Goal: Find contact information: Find contact information

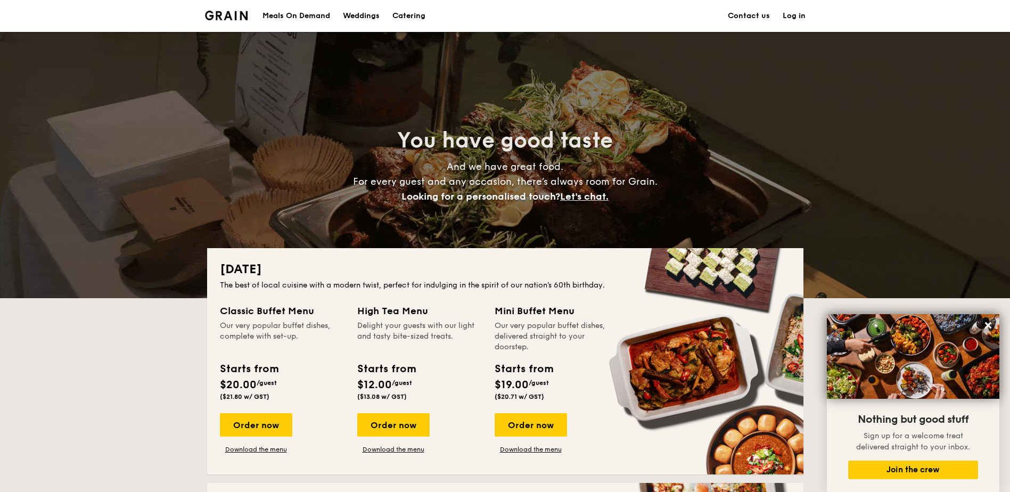
click at [758, 11] on link "Contact us" at bounding box center [749, 16] width 42 height 32
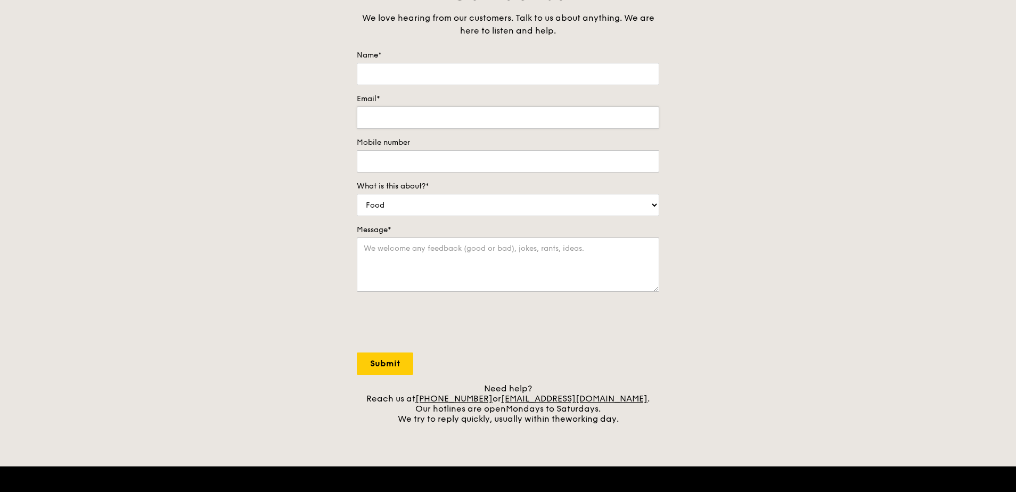
scroll to position [213, 0]
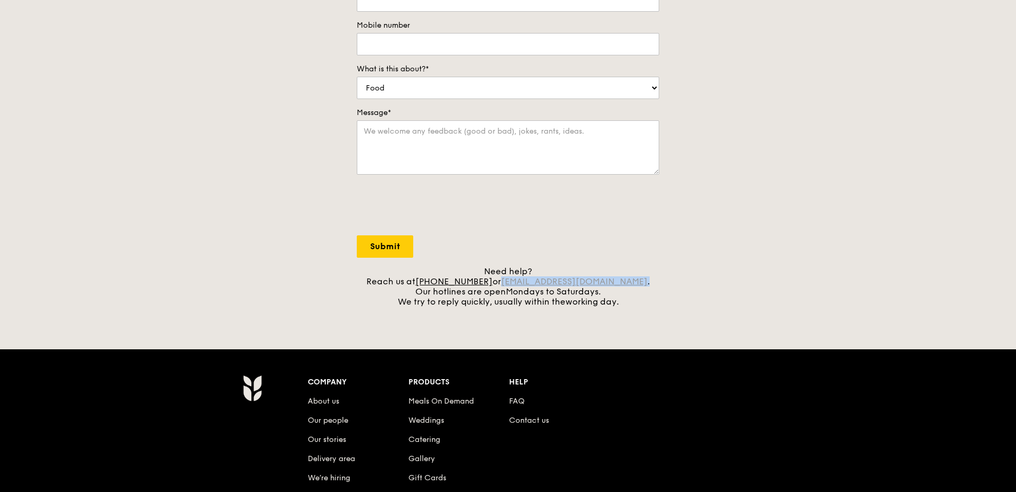
drag, startPoint x: 633, startPoint y: 281, endPoint x: 518, endPoint y: 284, distance: 115.1
click at [518, 284] on div "Need help? Reach us at [PHONE_NUMBER] or [EMAIL_ADDRESS][DOMAIN_NAME] . Our hot…" at bounding box center [508, 286] width 303 height 40
copy div "[EMAIL_ADDRESS][DOMAIN_NAME] ."
